Goal: Task Accomplishment & Management: Manage account settings

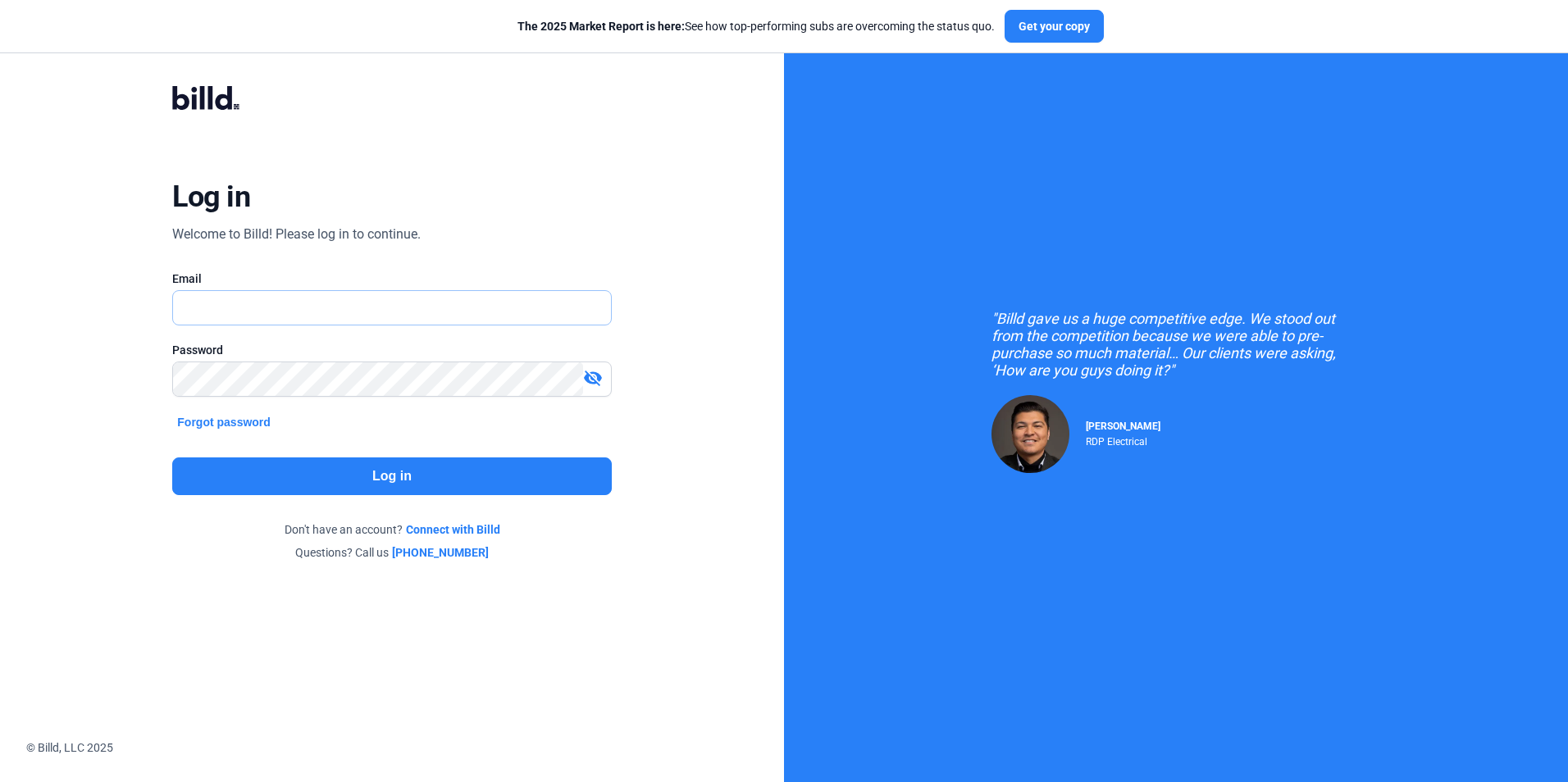
type input "[EMAIL_ADDRESS][DOMAIN_NAME]"
click at [456, 468] on button "Log in" at bounding box center [392, 477] width 439 height 38
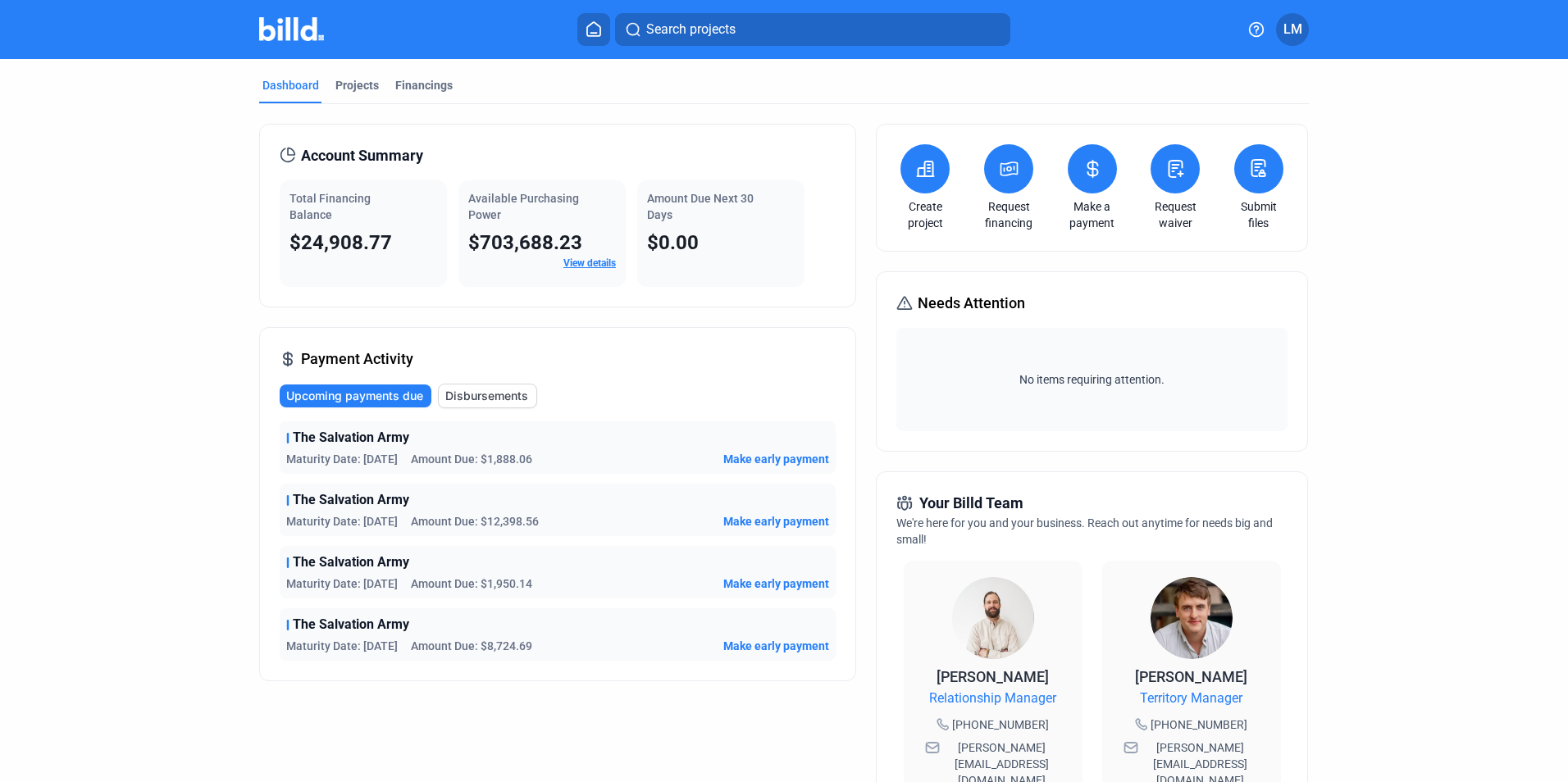
click at [1090, 173] on icon at bounding box center [1092, 168] width 10 height 16
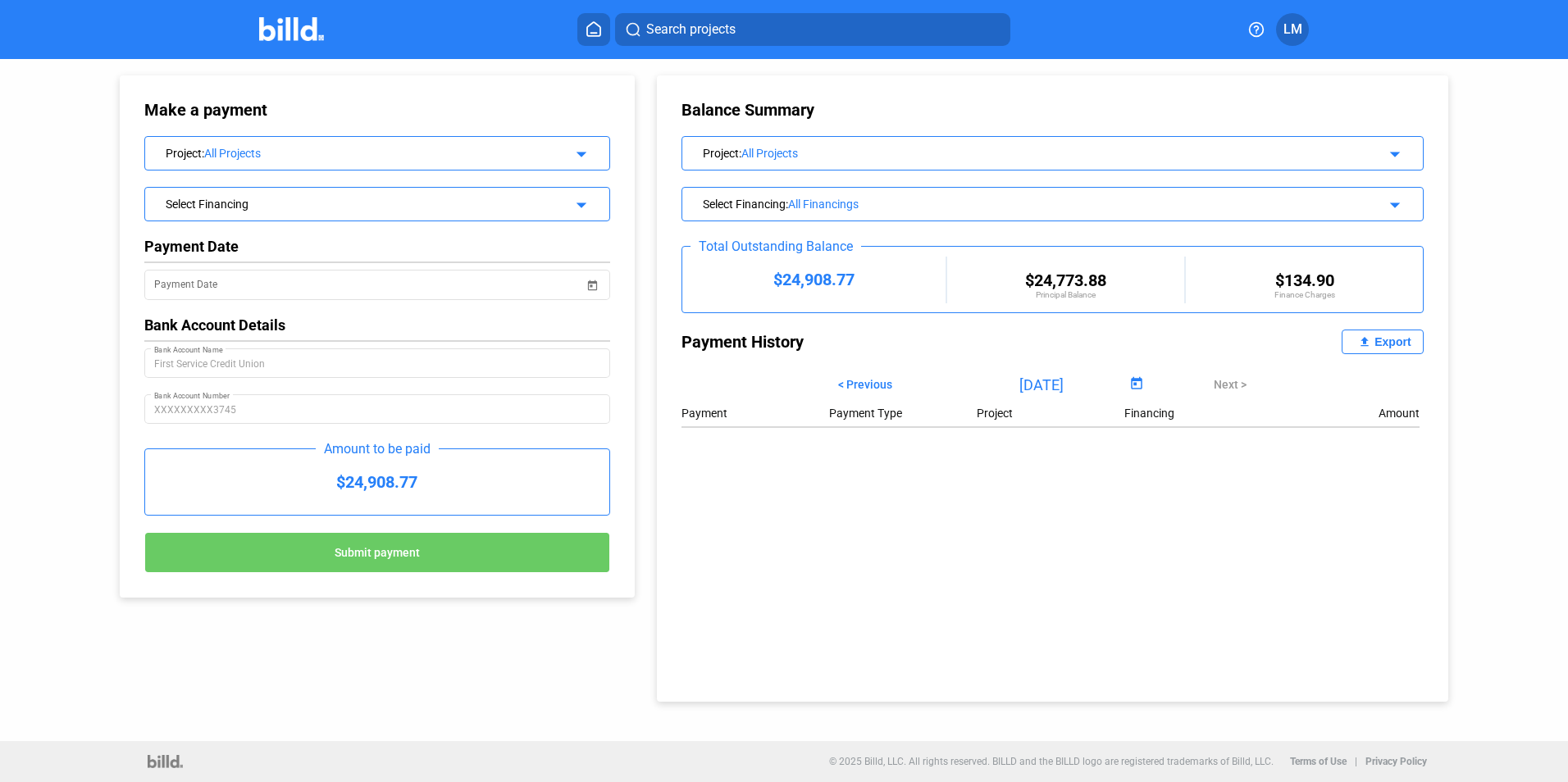
click at [577, 154] on mat-icon "arrow_drop_down" at bounding box center [579, 151] width 20 height 20
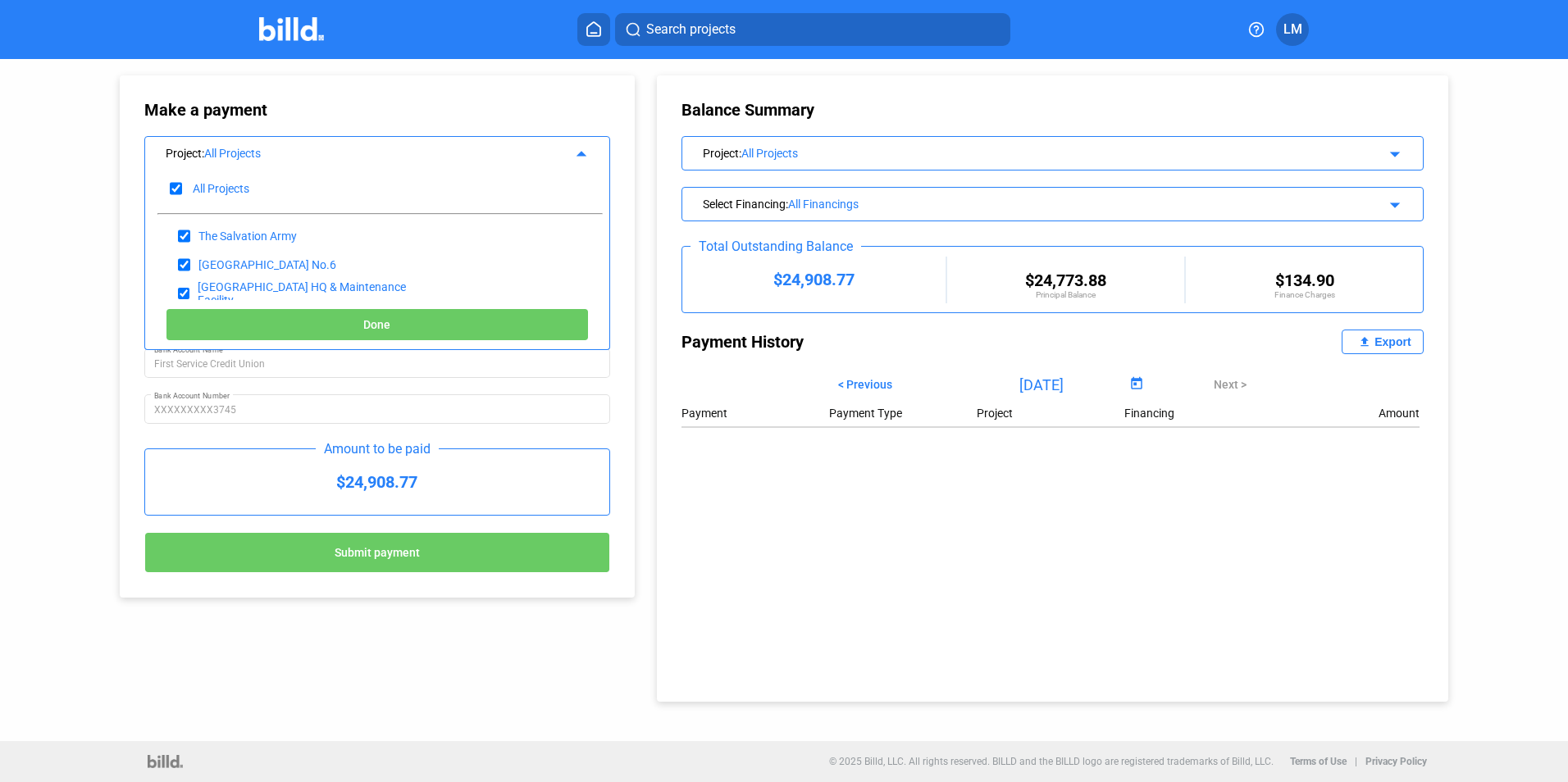
click at [287, 42] on div "Search projects LM" at bounding box center [784, 30] width 1279 height 33
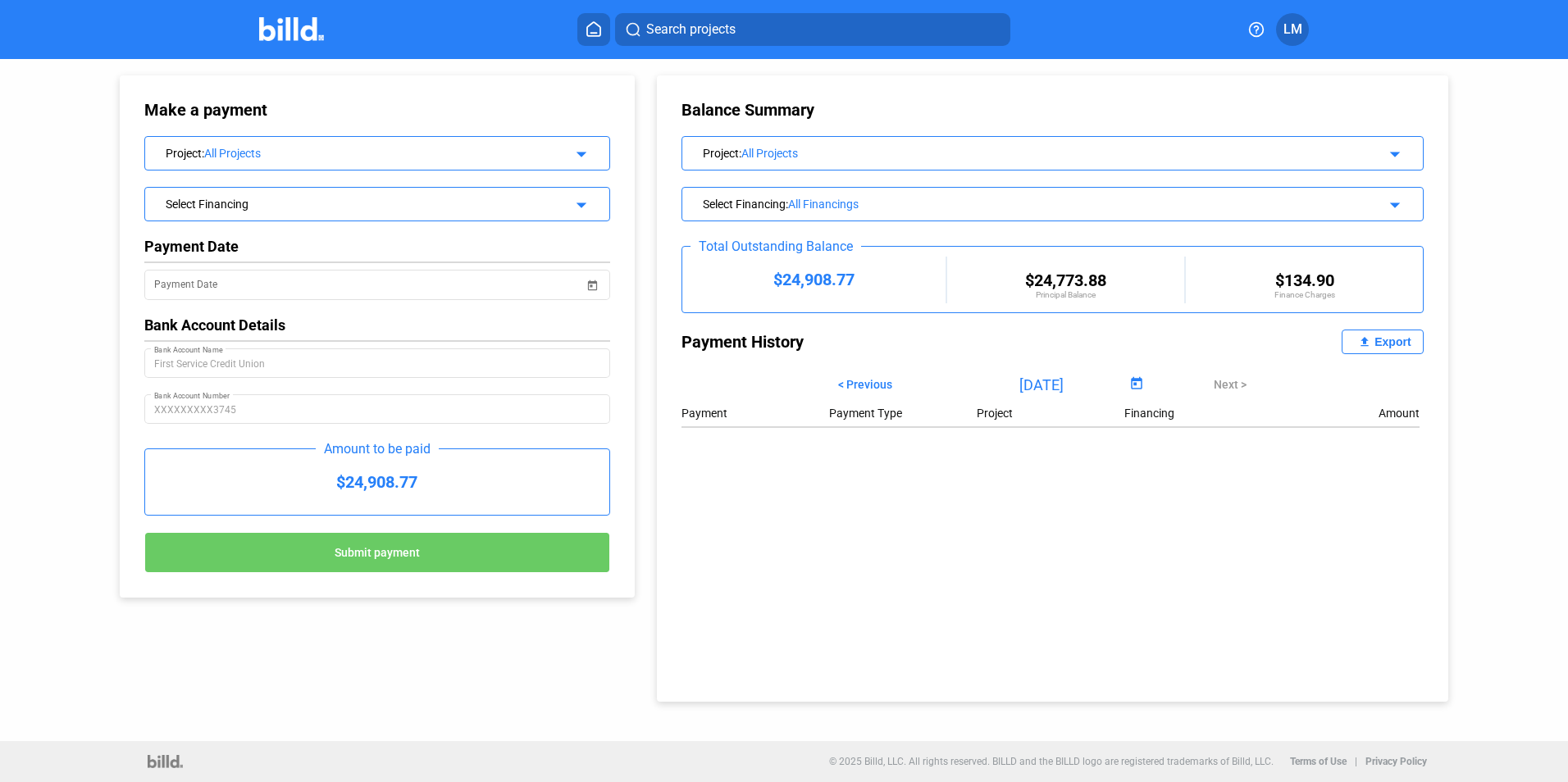
click at [583, 25] on button at bounding box center [593, 30] width 33 height 33
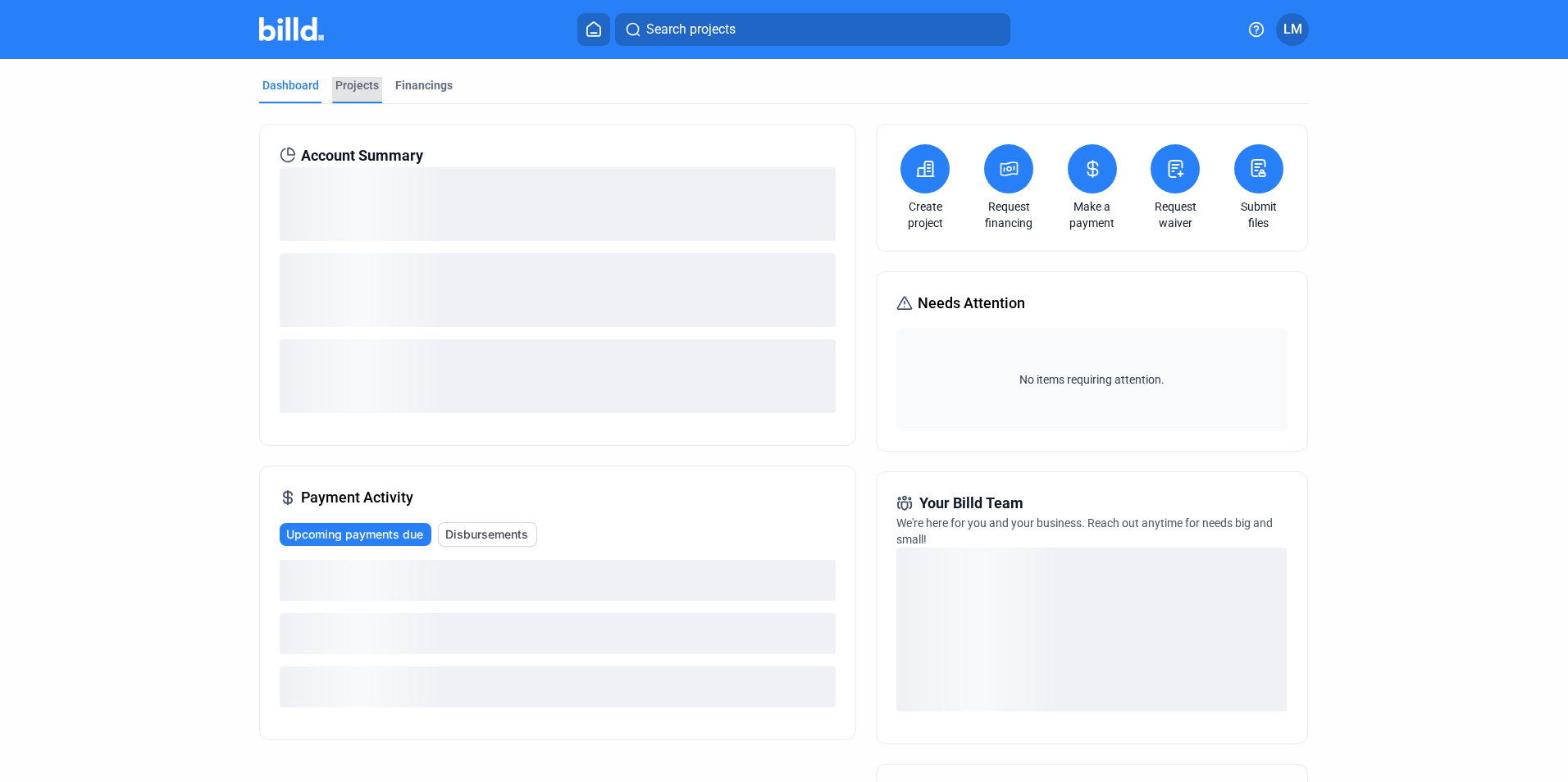
click at [349, 82] on div "Projects" at bounding box center [357, 85] width 44 height 16
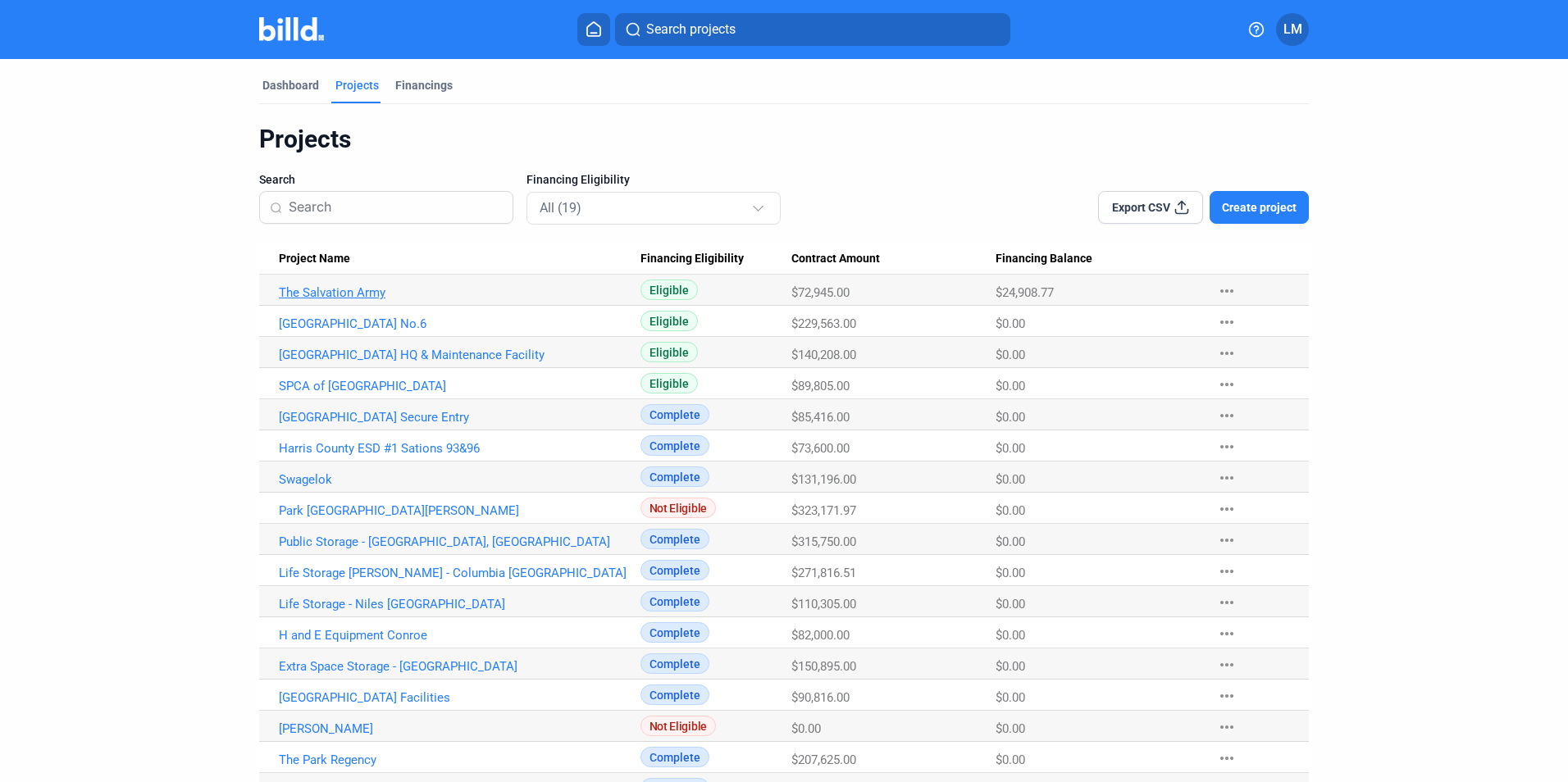
click at [336, 295] on link "The Salvation Army" at bounding box center [460, 293] width 362 height 14
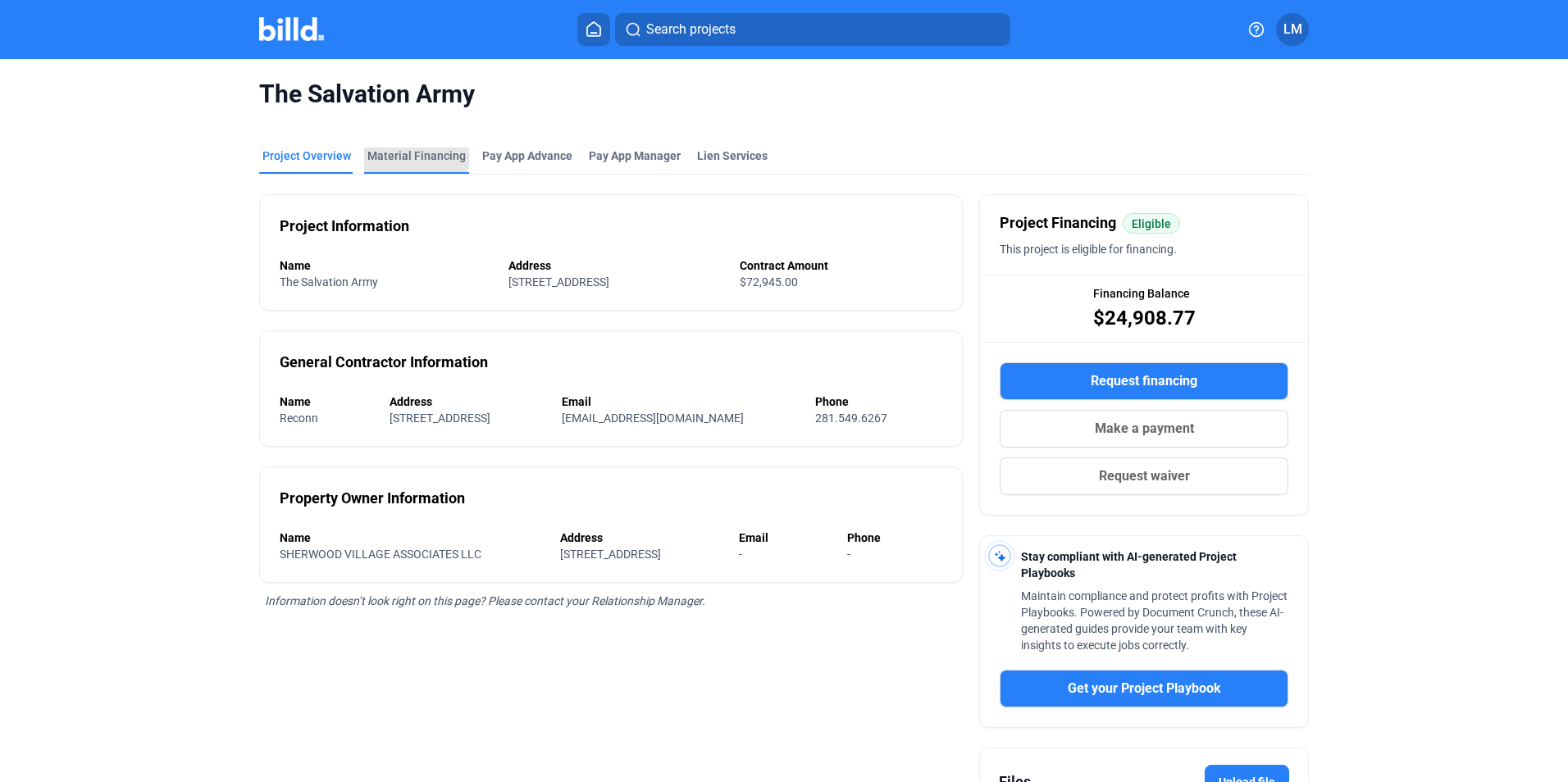
click at [402, 153] on div "Material Financing" at bounding box center [417, 156] width 99 height 16
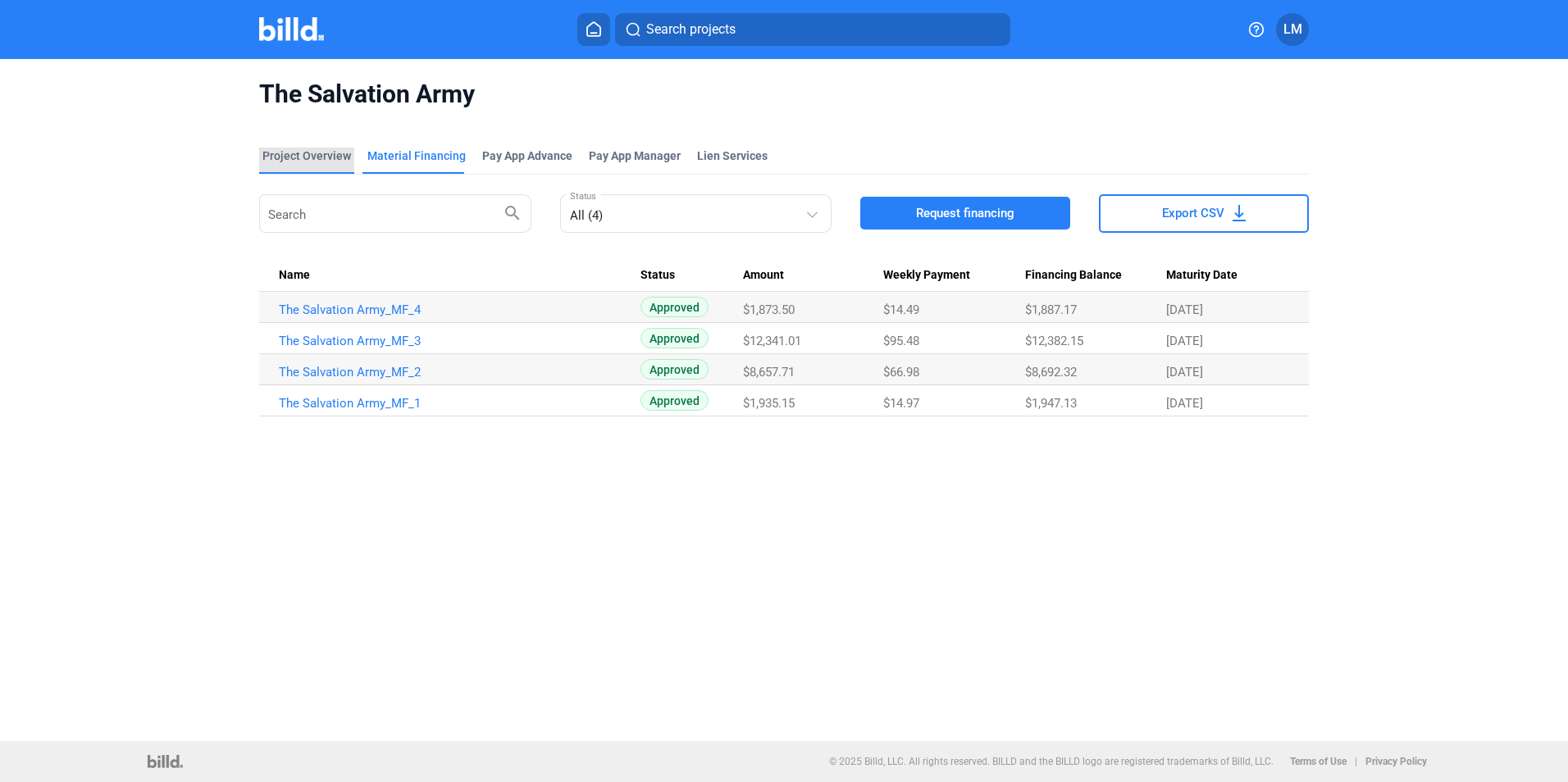
click at [326, 151] on div "Project Overview" at bounding box center [306, 156] width 89 height 16
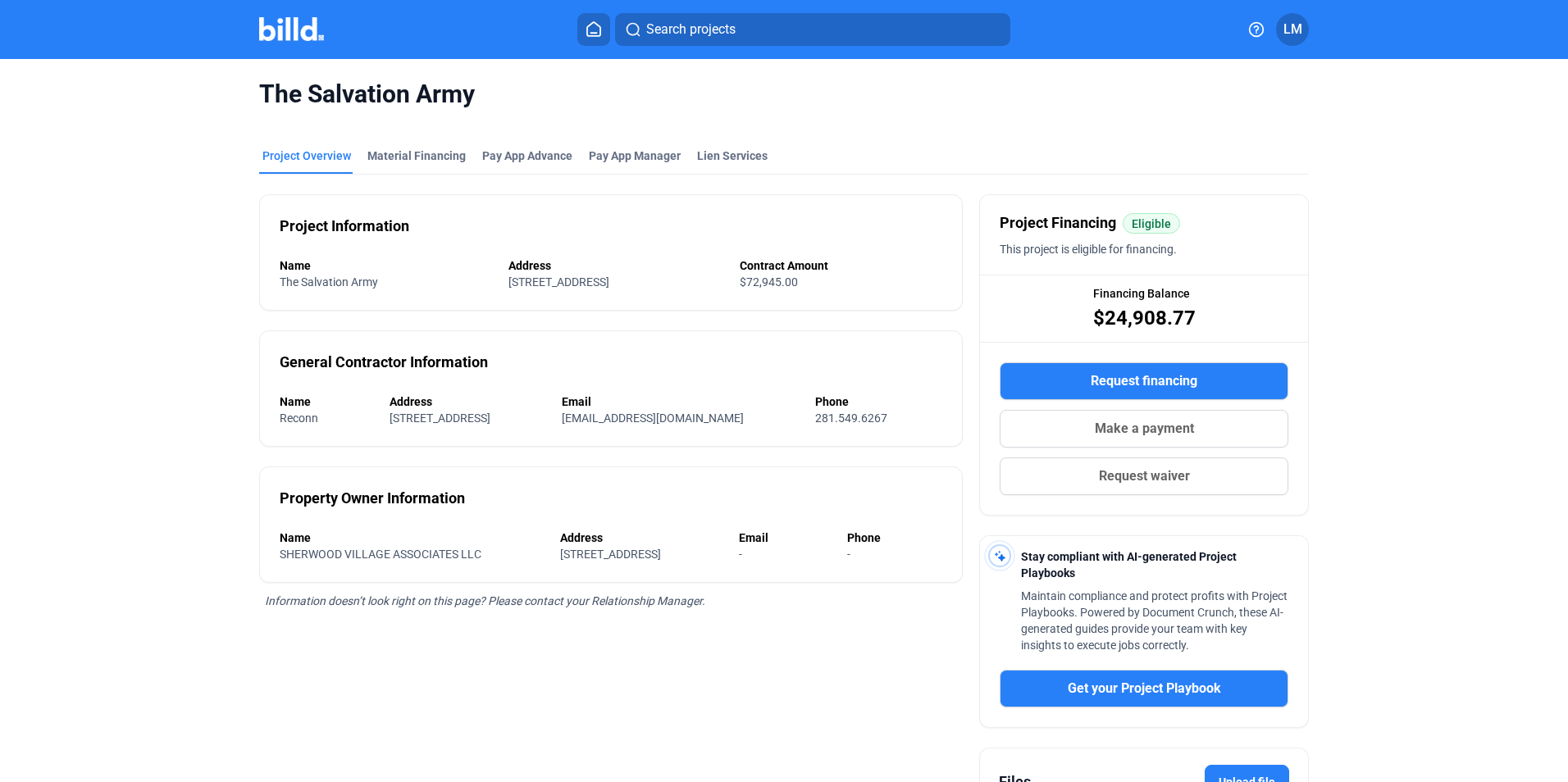
drag, startPoint x: 590, startPoint y: 35, endPoint x: 599, endPoint y: 30, distance: 10.3
click at [599, 30] on icon at bounding box center [594, 29] width 16 height 15
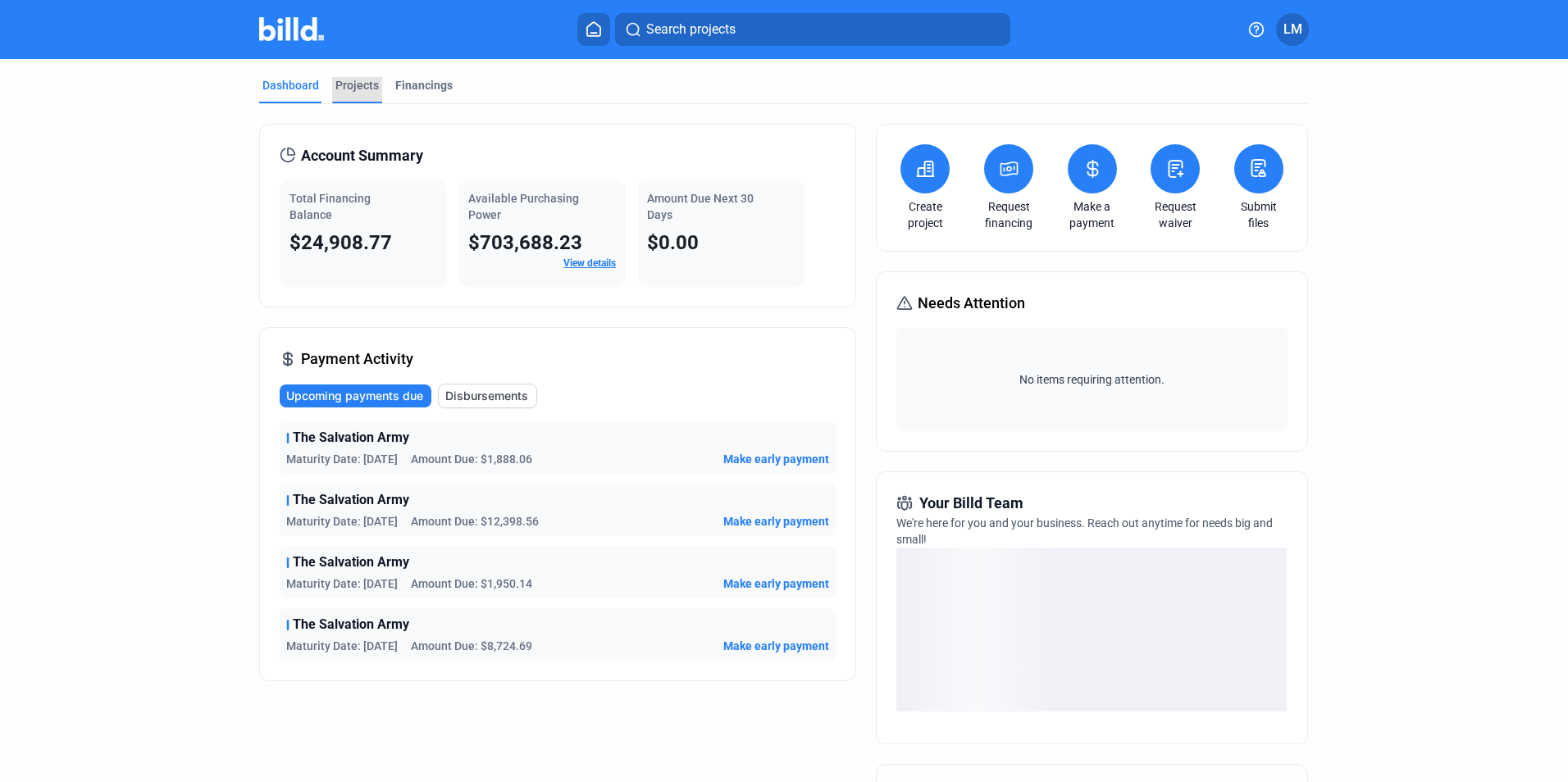
click at [349, 88] on div "Projects" at bounding box center [357, 85] width 44 height 16
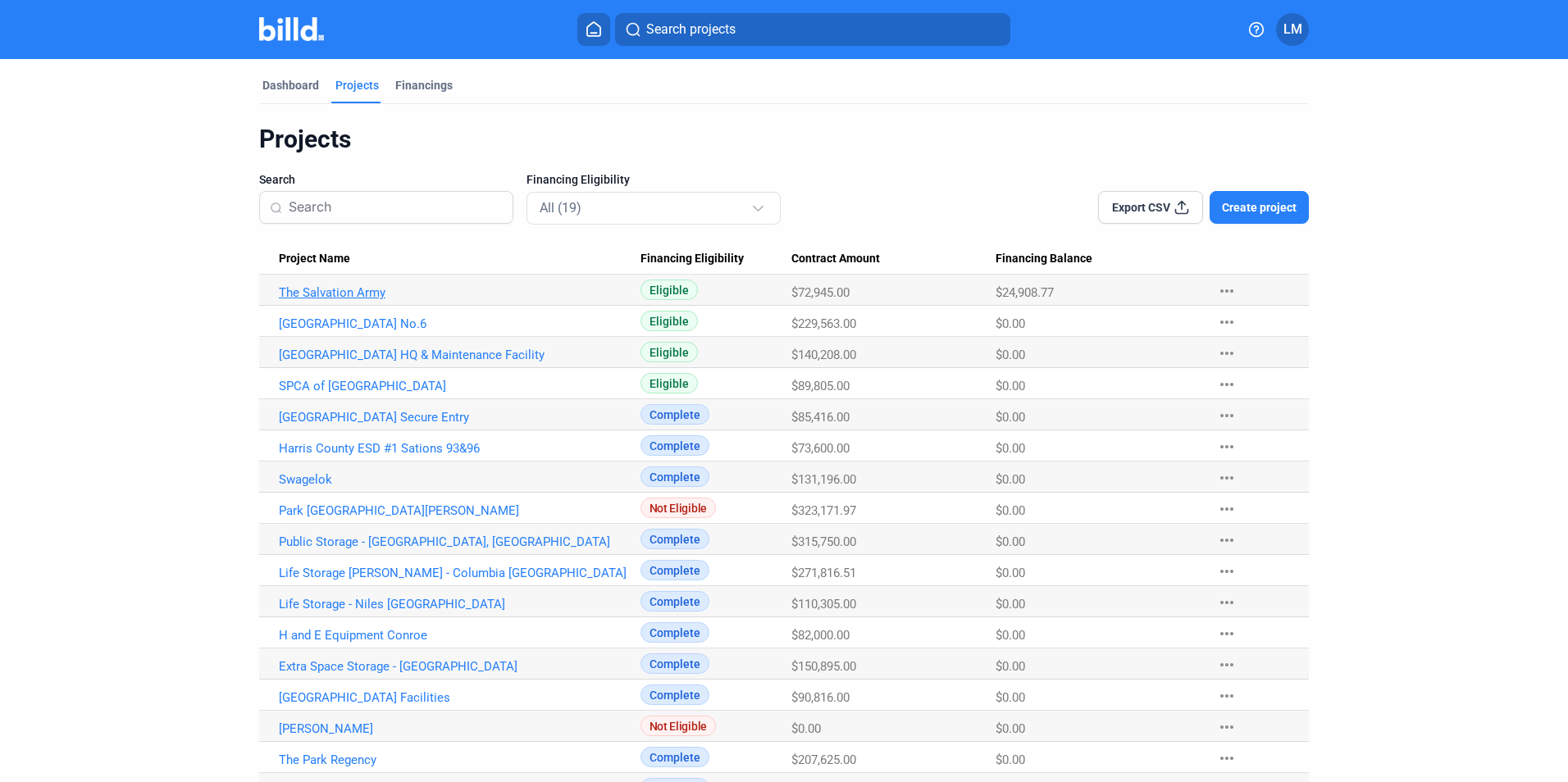
click at [374, 291] on link "The Salvation Army" at bounding box center [460, 293] width 362 height 14
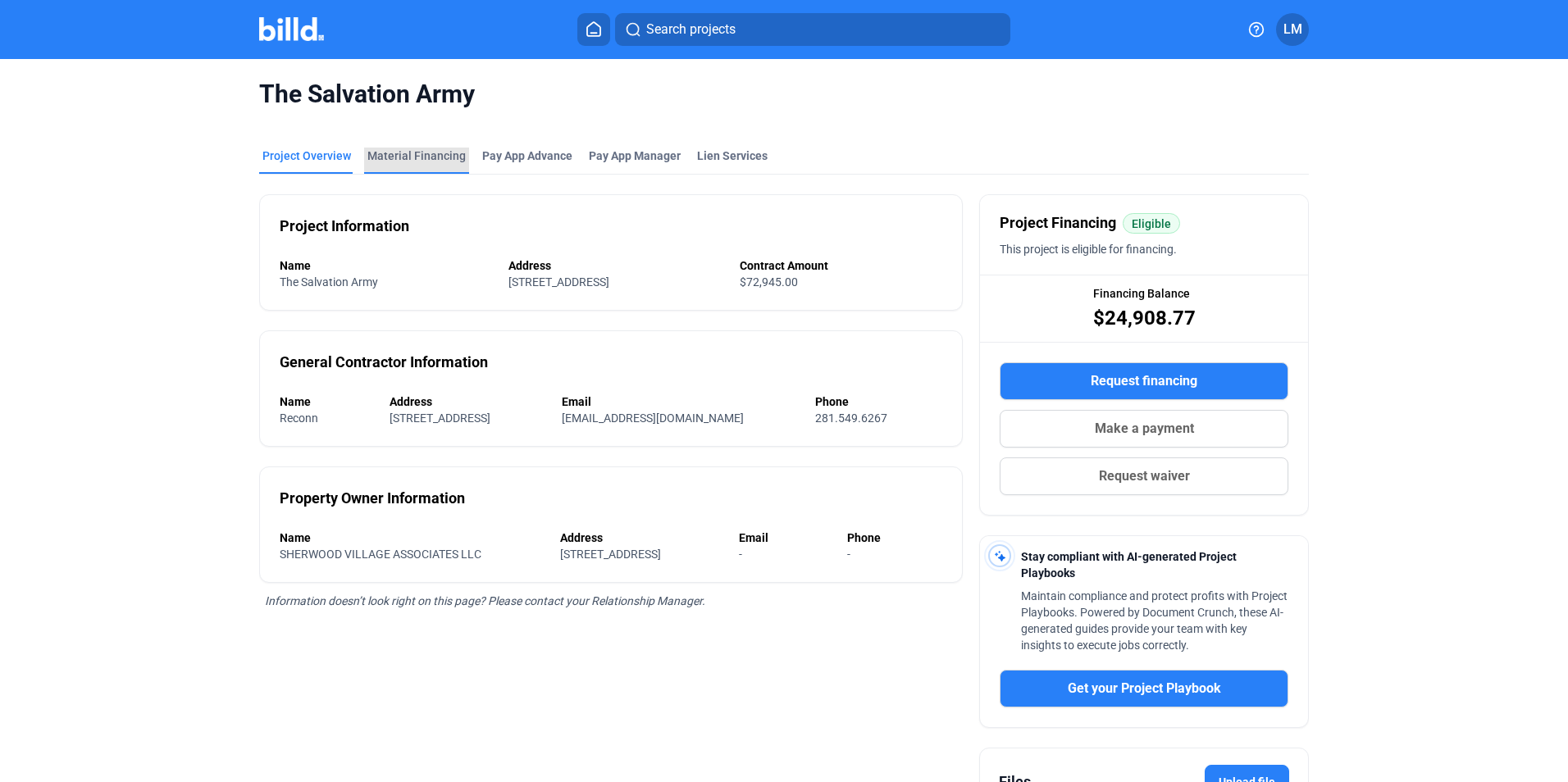
click at [447, 149] on div "Material Financing" at bounding box center [417, 156] width 99 height 16
